Goal: Find specific page/section: Find specific page/section

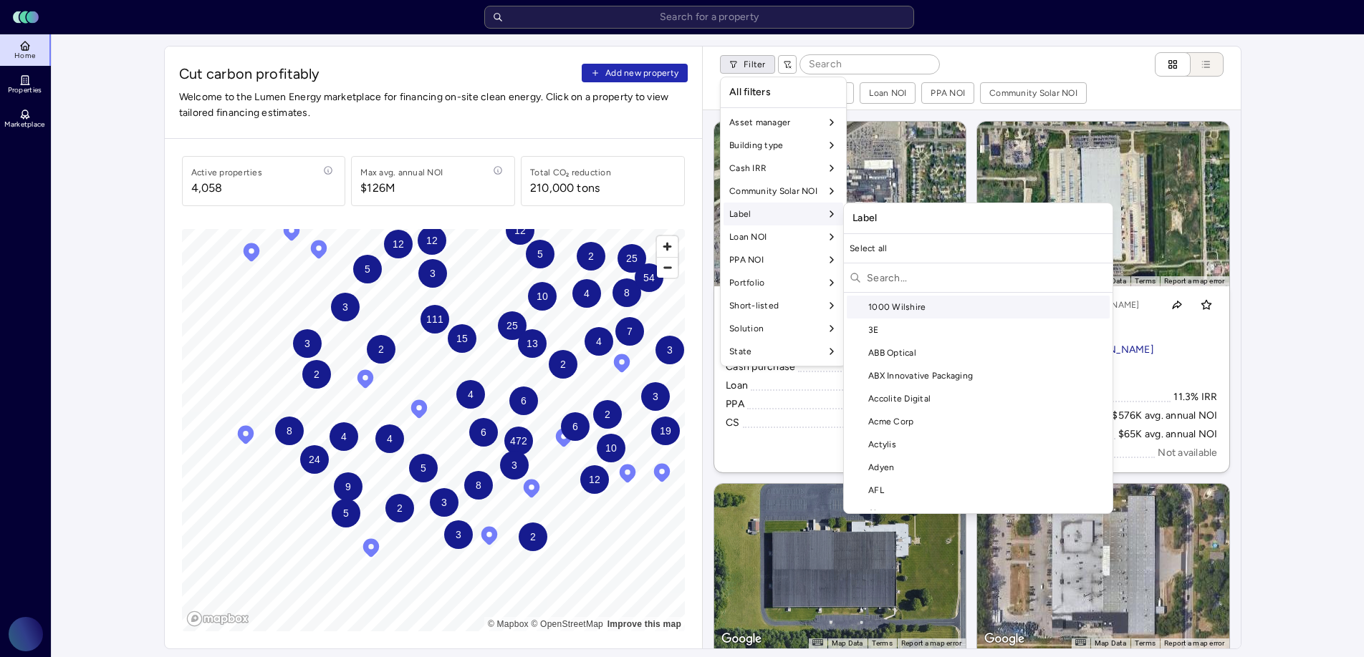
click at [892, 280] on input "text" at bounding box center [987, 277] width 240 height 23
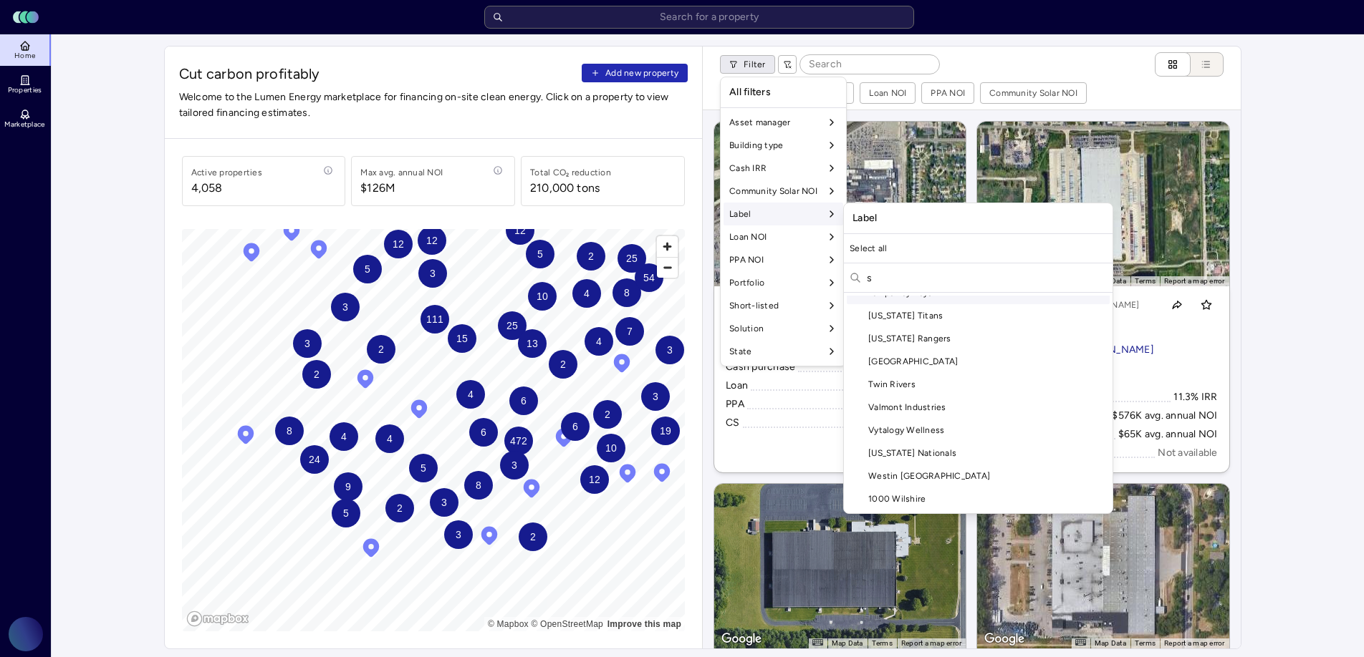
click at [983, 282] on input "s" at bounding box center [987, 277] width 240 height 23
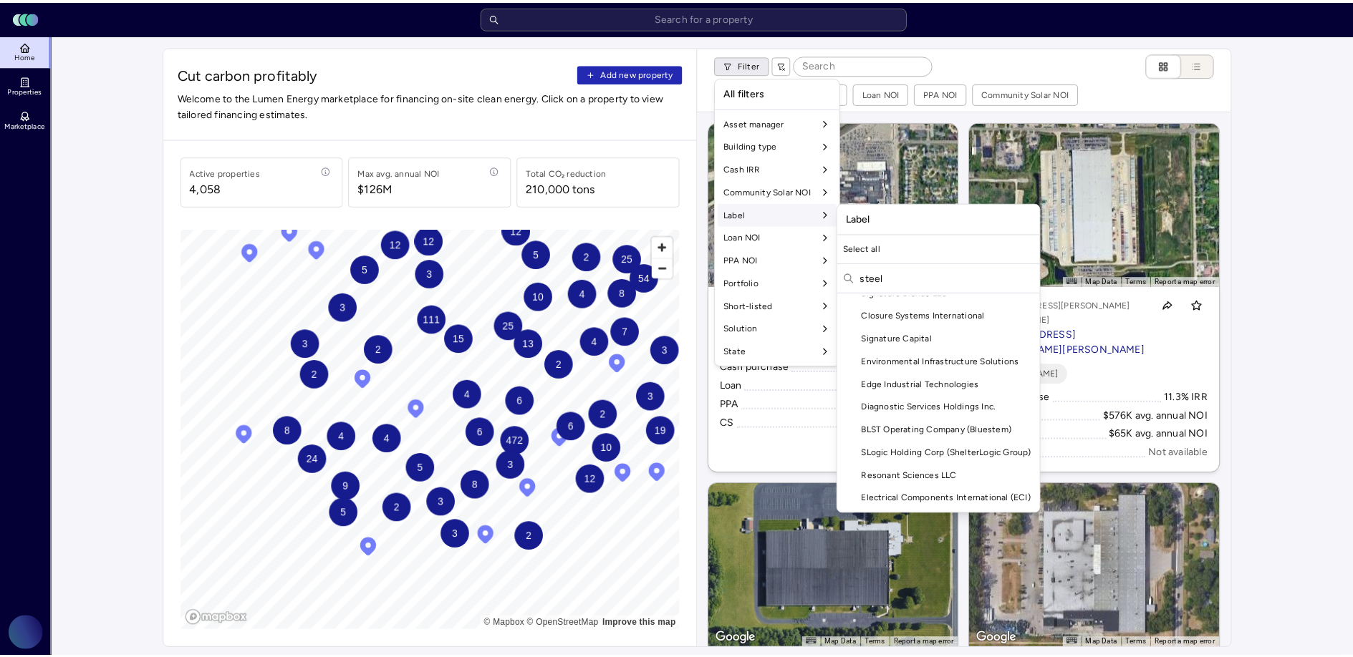
scroll to position [0, 0]
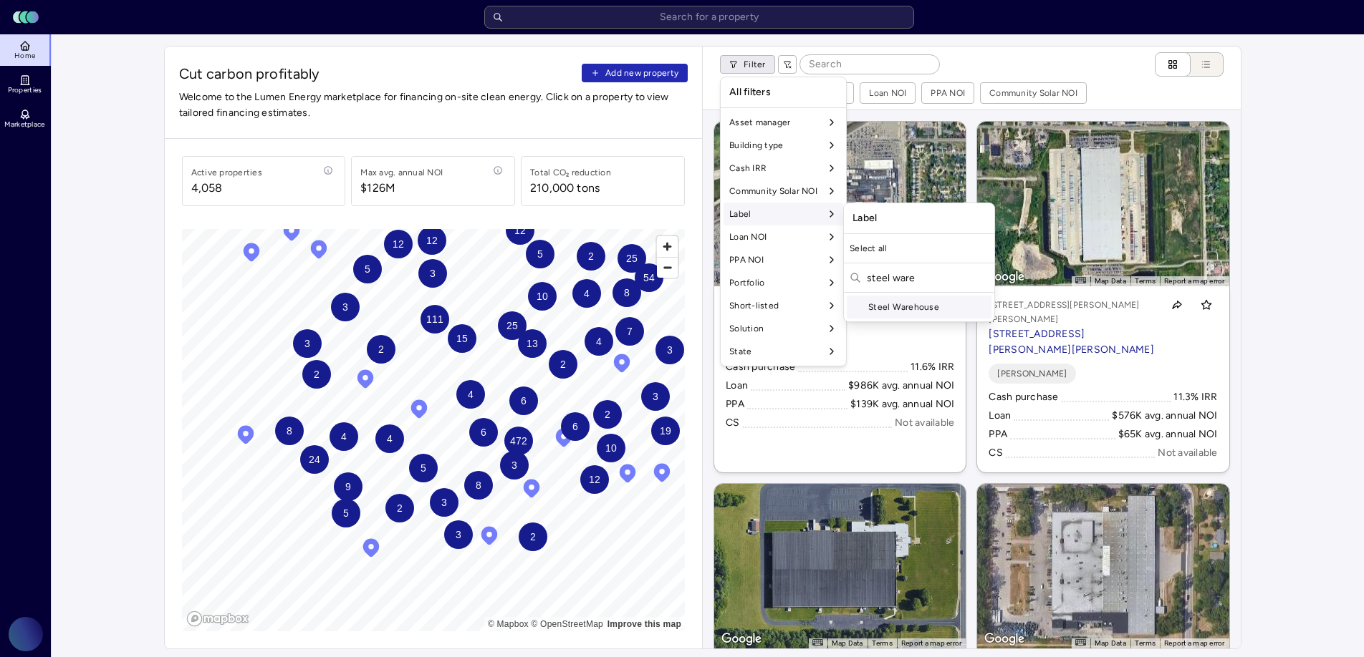
type input "steel ware"
click at [955, 304] on div "Steel Warehouse" at bounding box center [919, 307] width 145 height 23
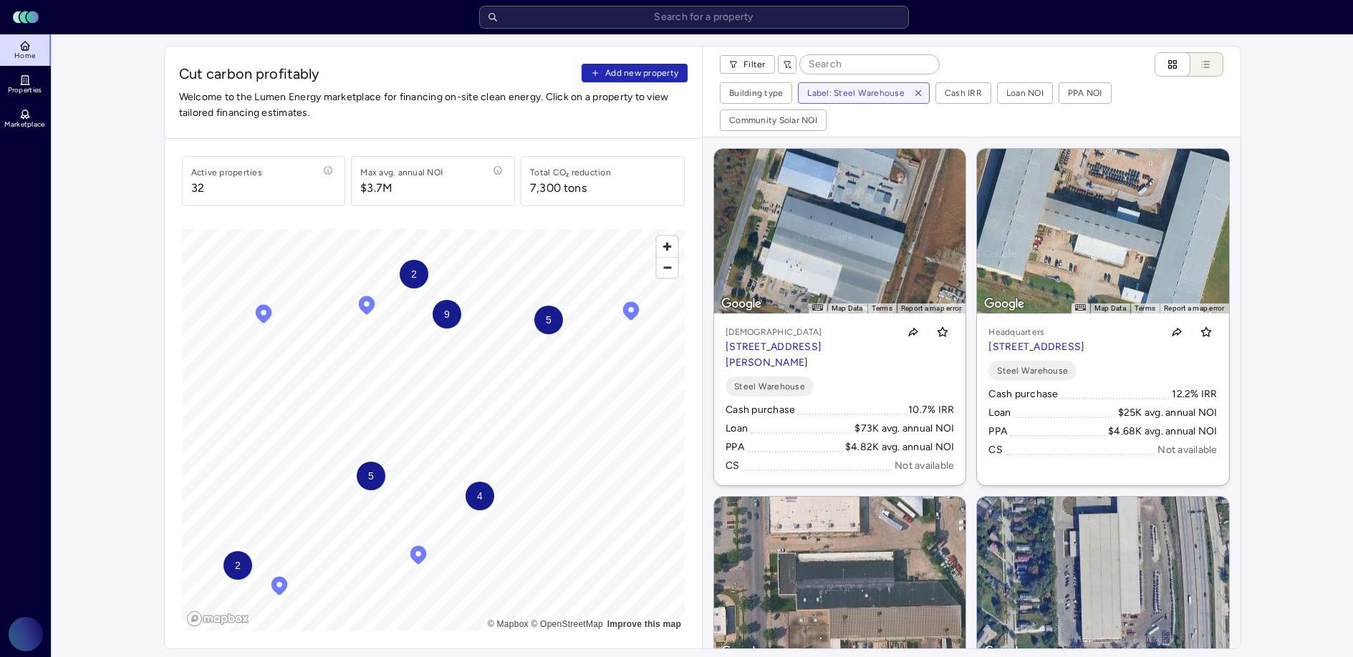
click at [450, 316] on div "9" at bounding box center [447, 314] width 29 height 29
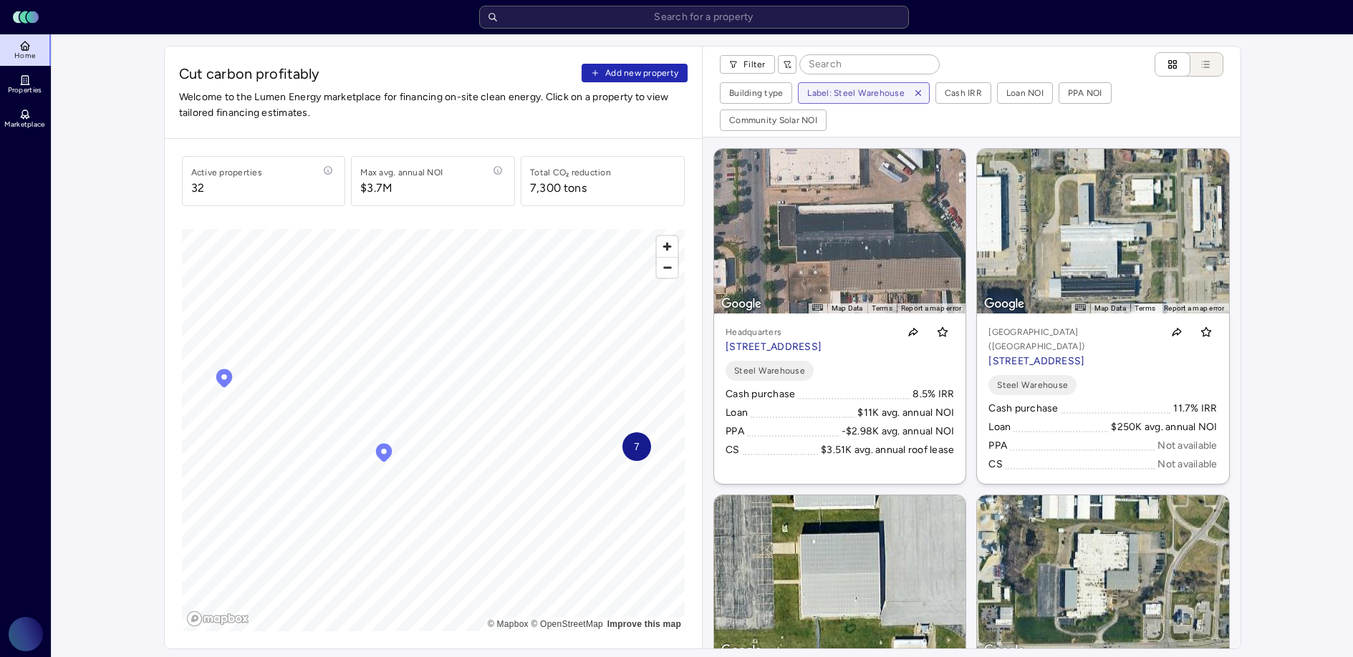
click at [634, 448] on span "7" at bounding box center [636, 447] width 6 height 16
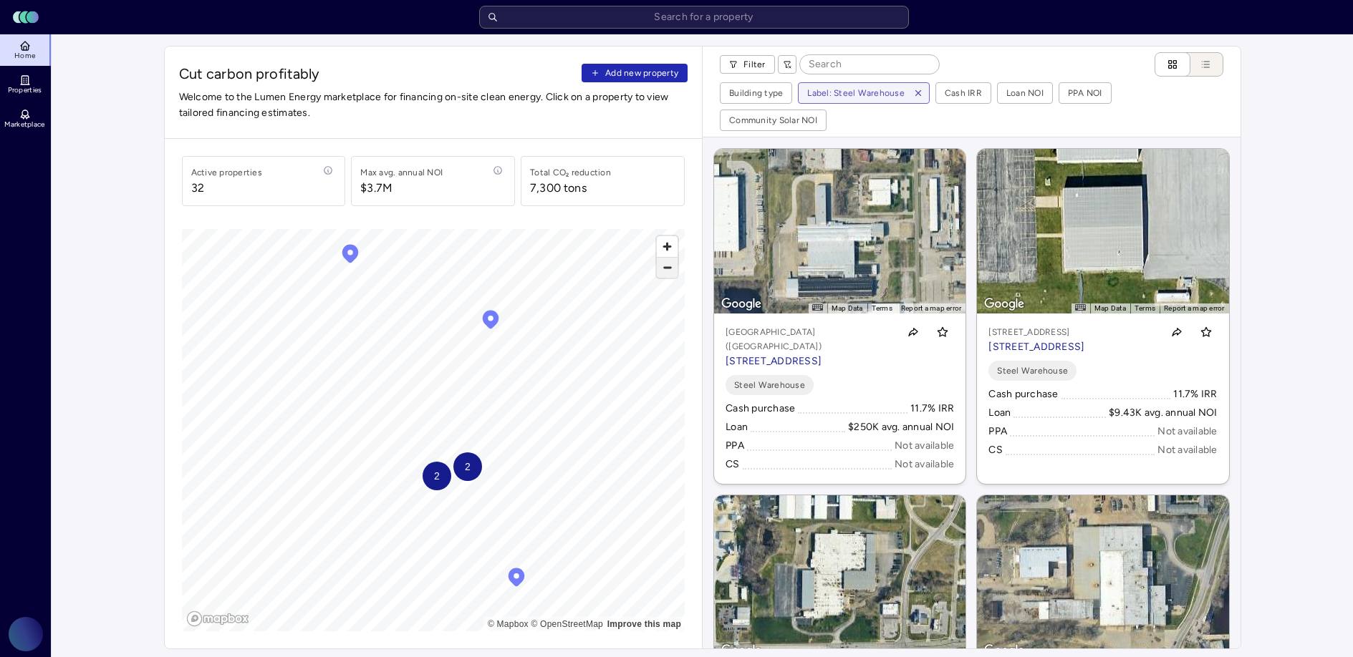
click at [671, 268] on span "Zoom out" at bounding box center [667, 268] width 21 height 20
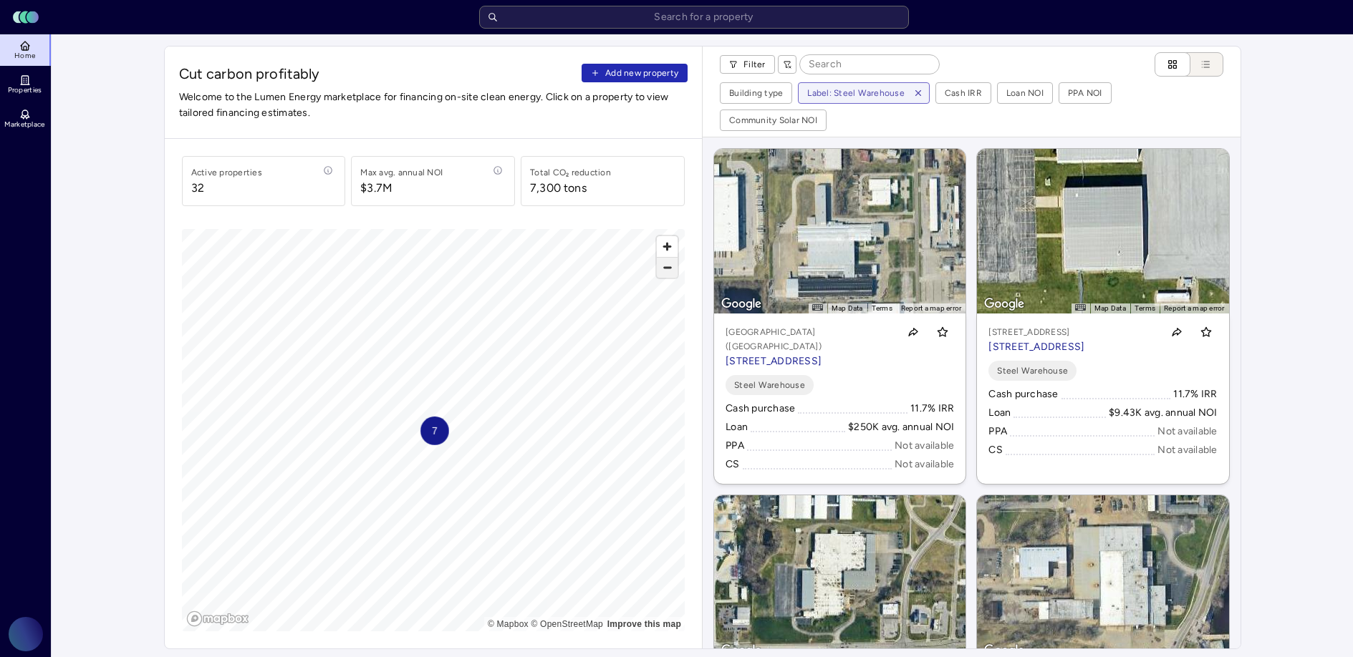
click at [671, 268] on span "Zoom out" at bounding box center [667, 268] width 21 height 20
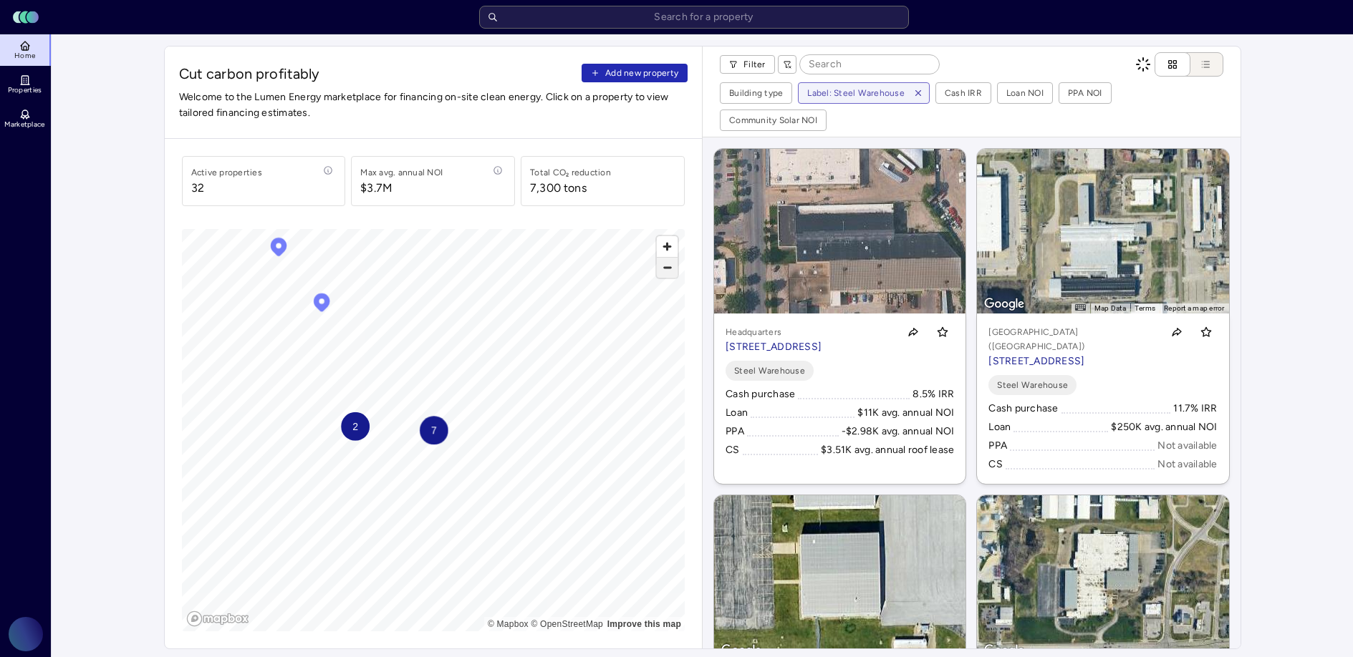
click at [671, 268] on span "Zoom out" at bounding box center [667, 268] width 21 height 20
